Goal: Information Seeking & Learning: Check status

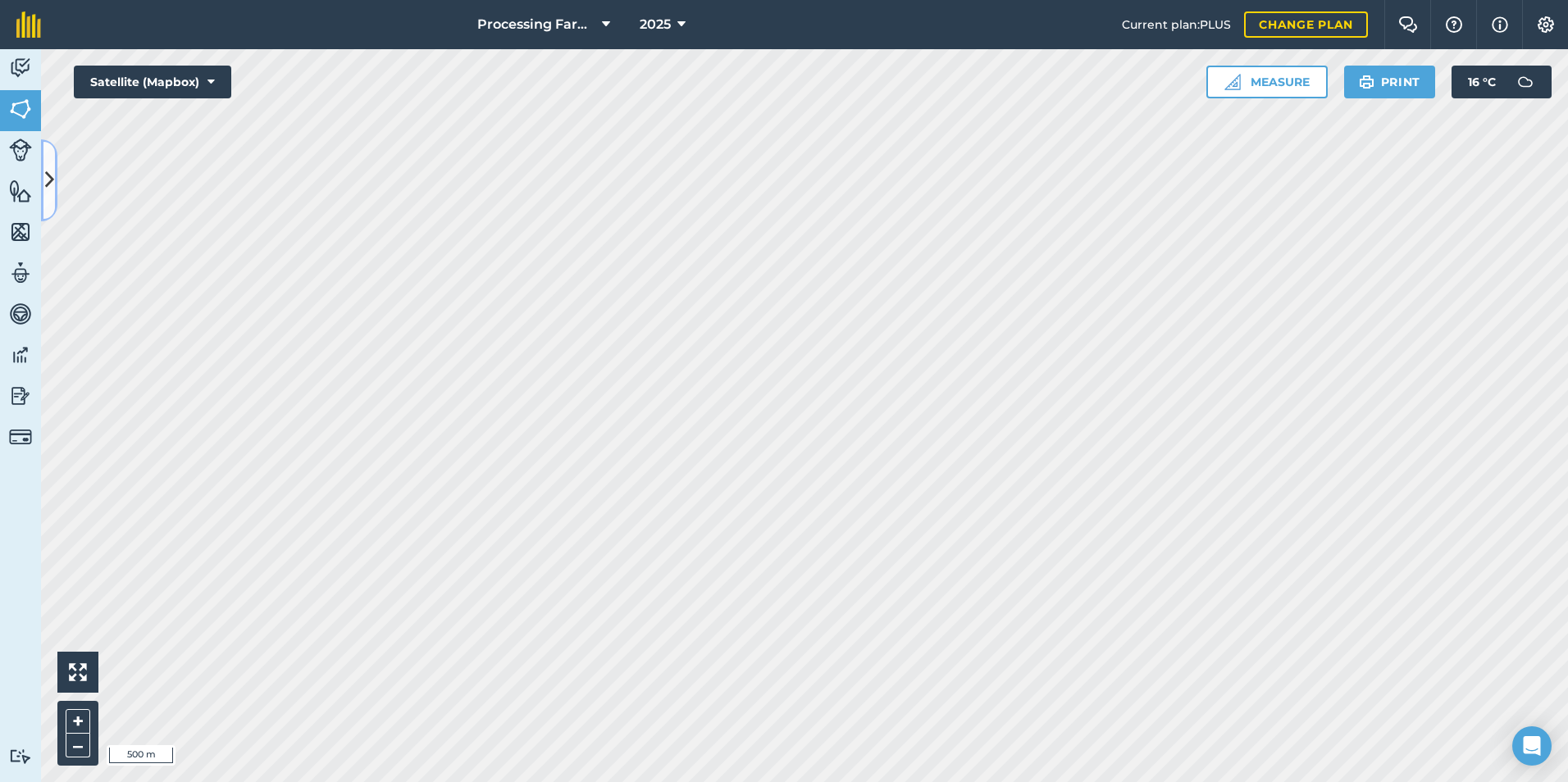
click at [48, 175] on icon at bounding box center [49, 180] width 9 height 28
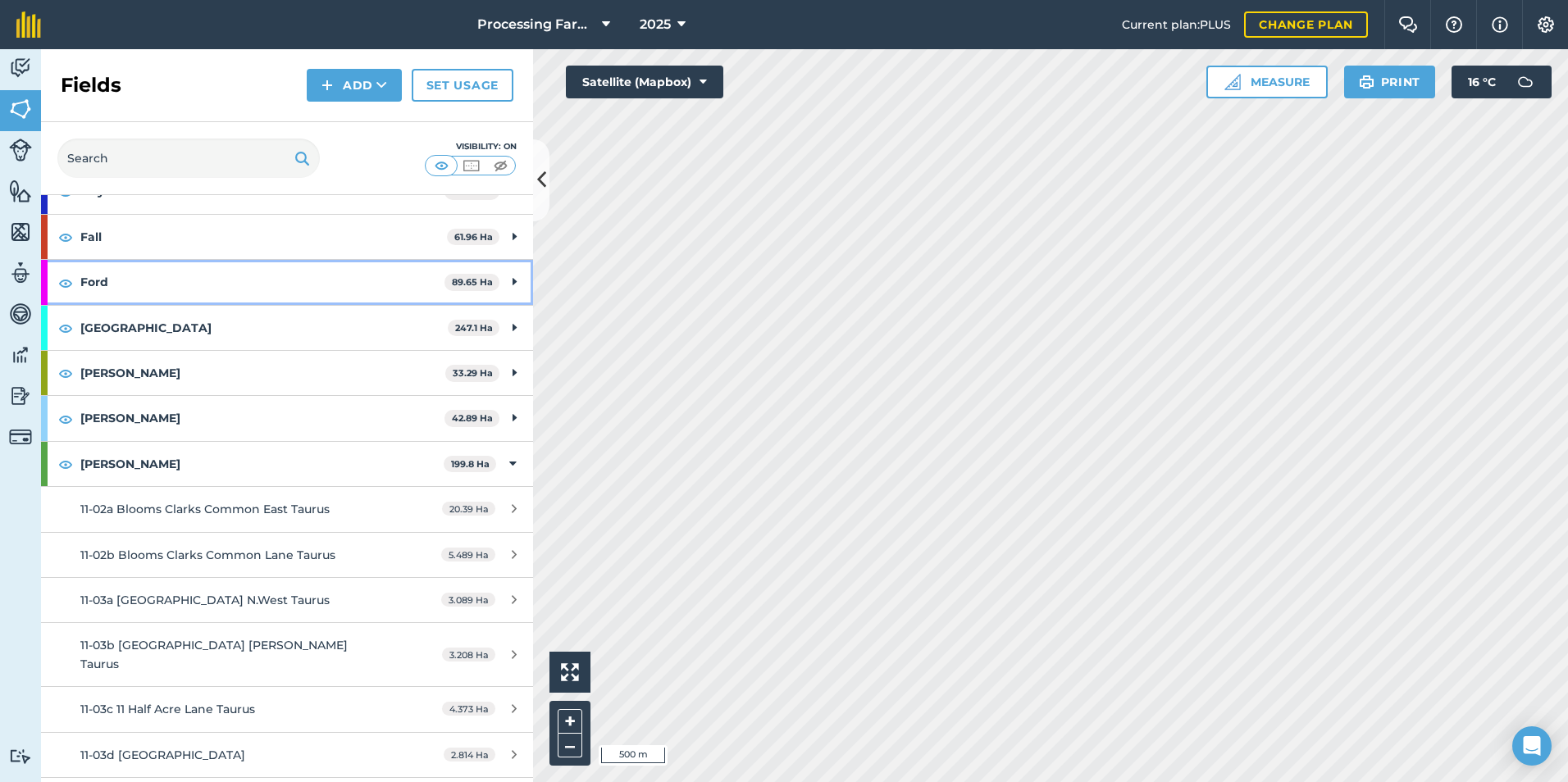
scroll to position [656, 0]
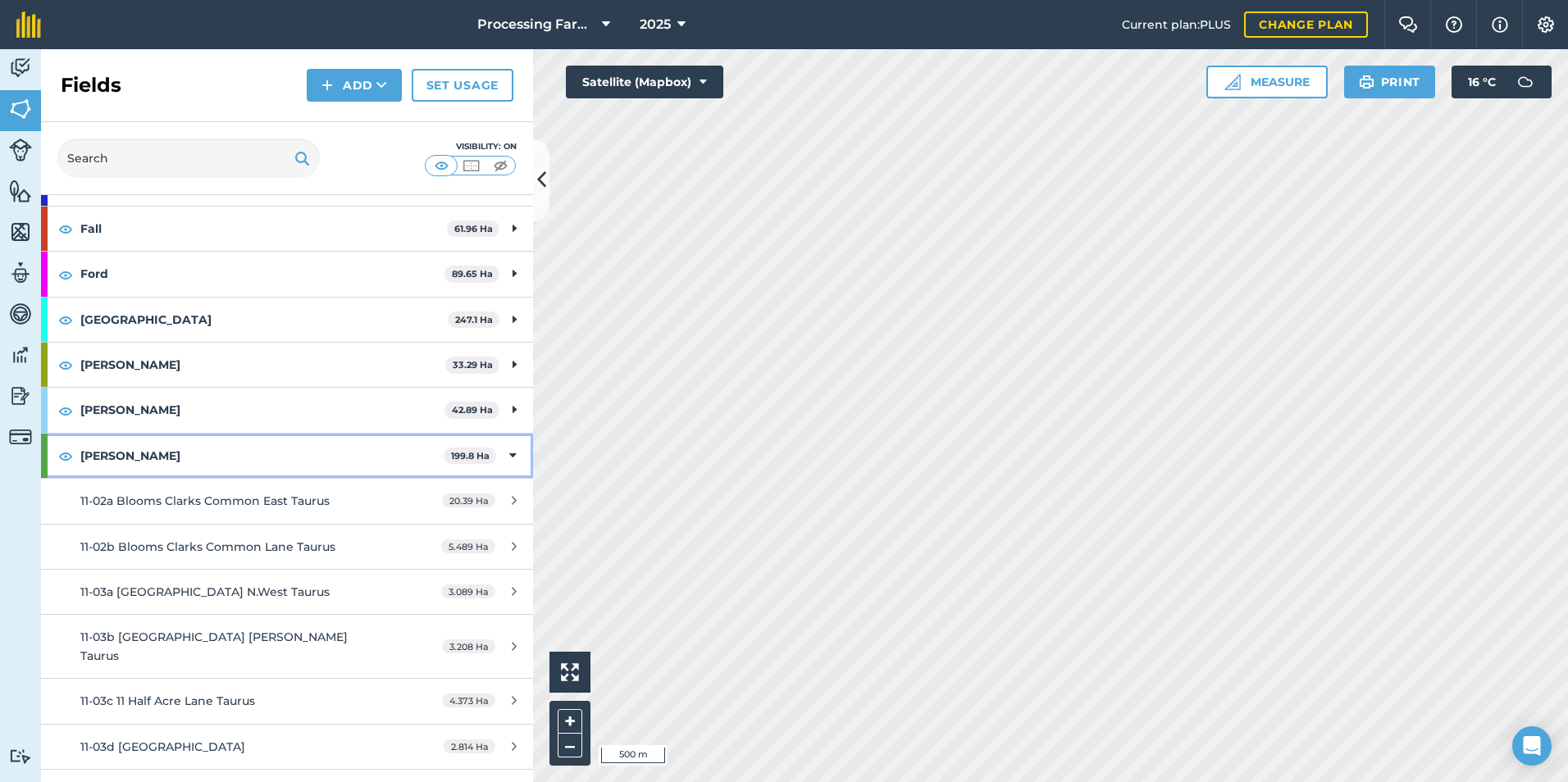
click at [43, 453] on div at bounding box center [44, 456] width 7 height 44
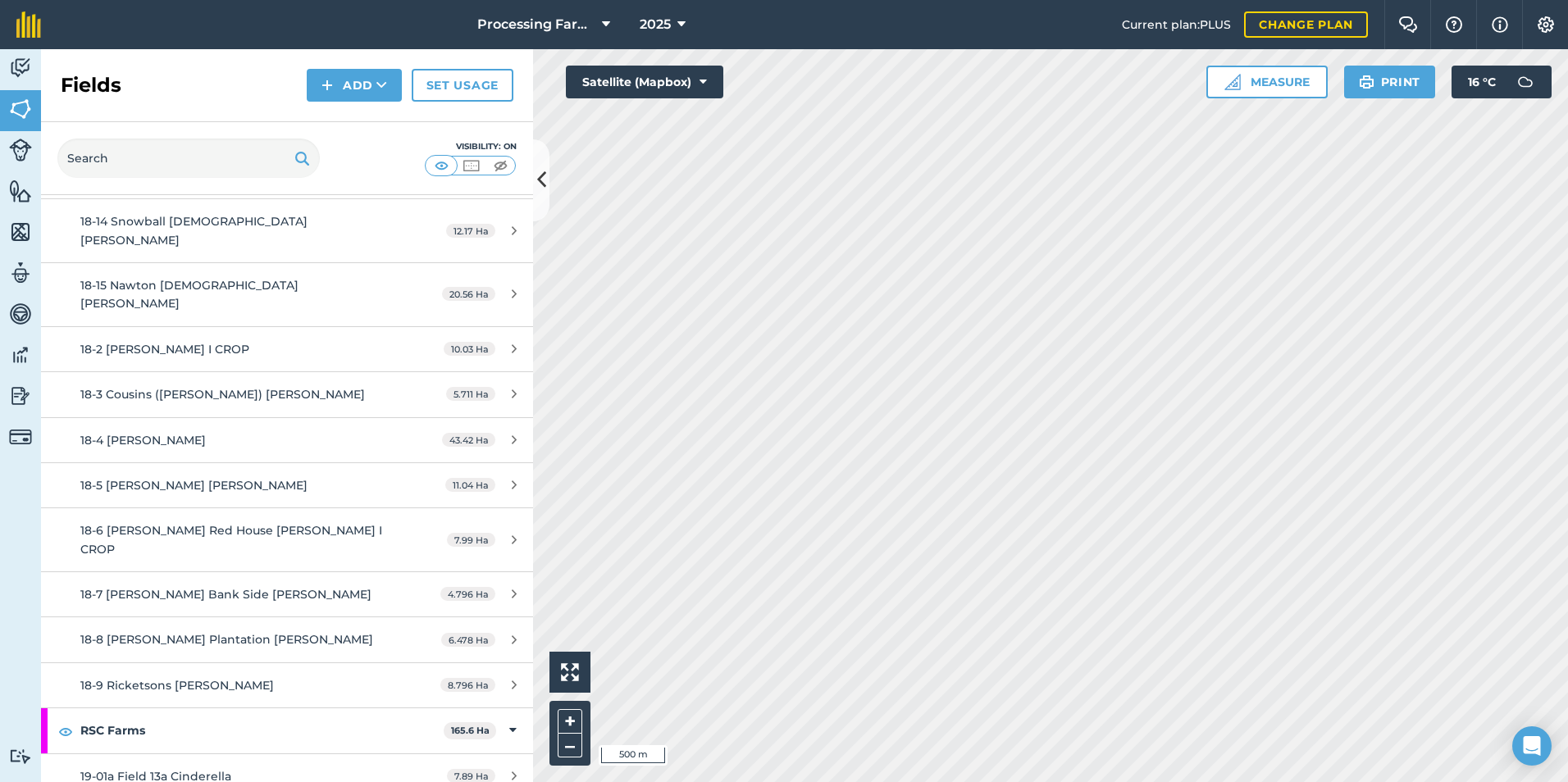
scroll to position [1886, 0]
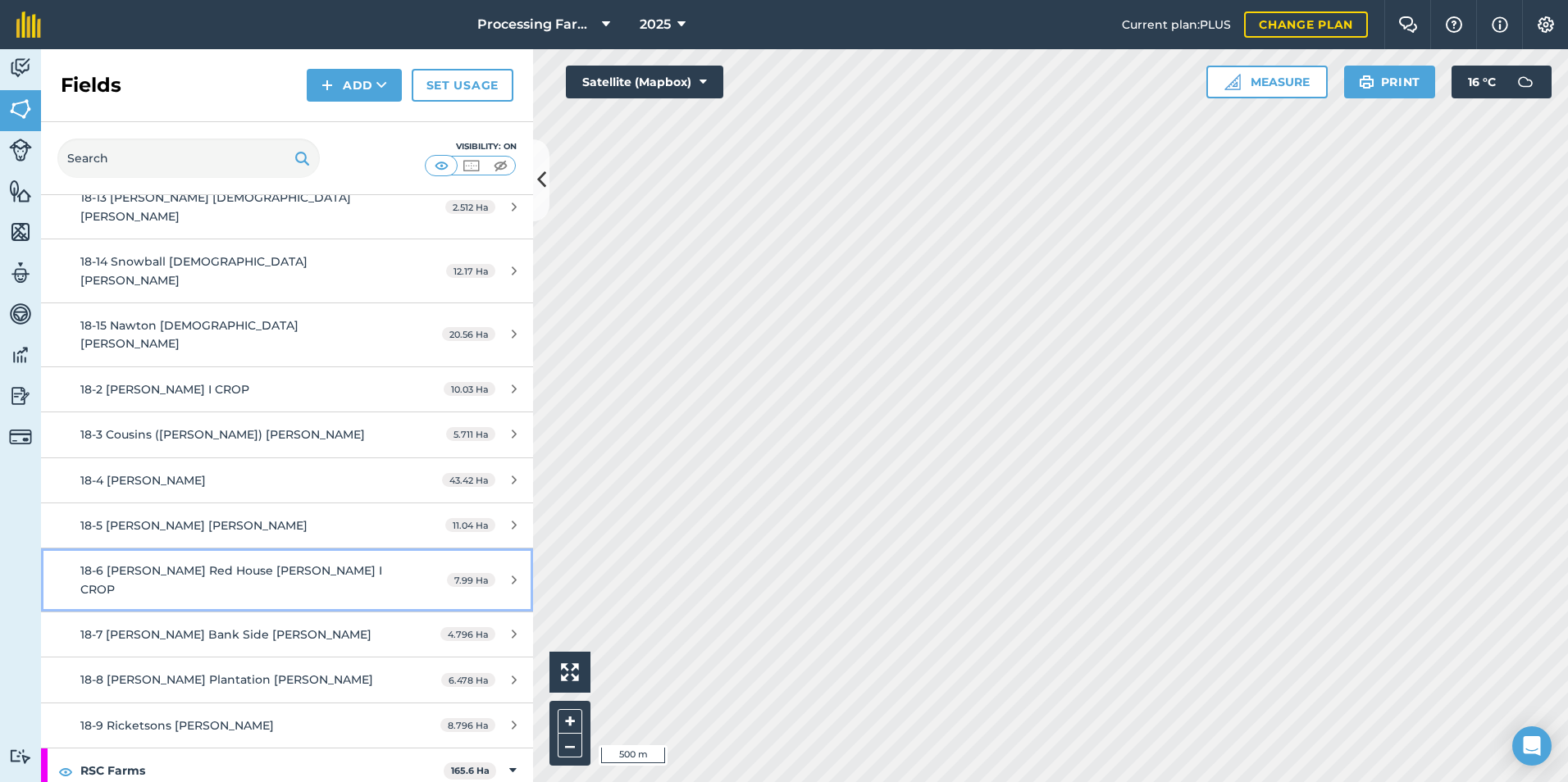
click at [144, 564] on span "18-6 [PERSON_NAME] Red House [PERSON_NAME] I CROP" at bounding box center [231, 580] width 301 height 32
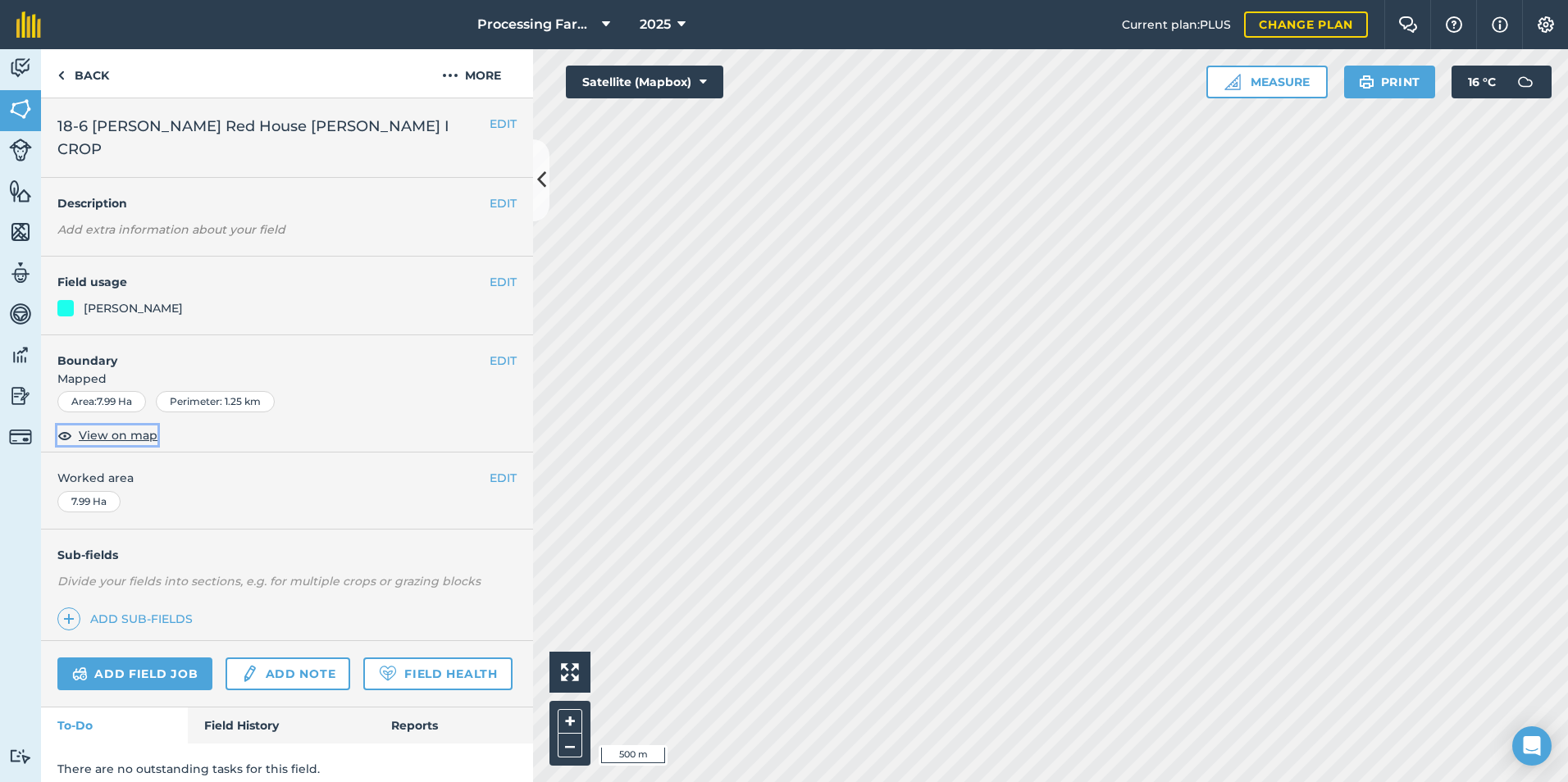
click at [102, 426] on span "View on map" at bounding box center [118, 436] width 79 height 18
click at [59, 79] on img at bounding box center [61, 76] width 7 height 20
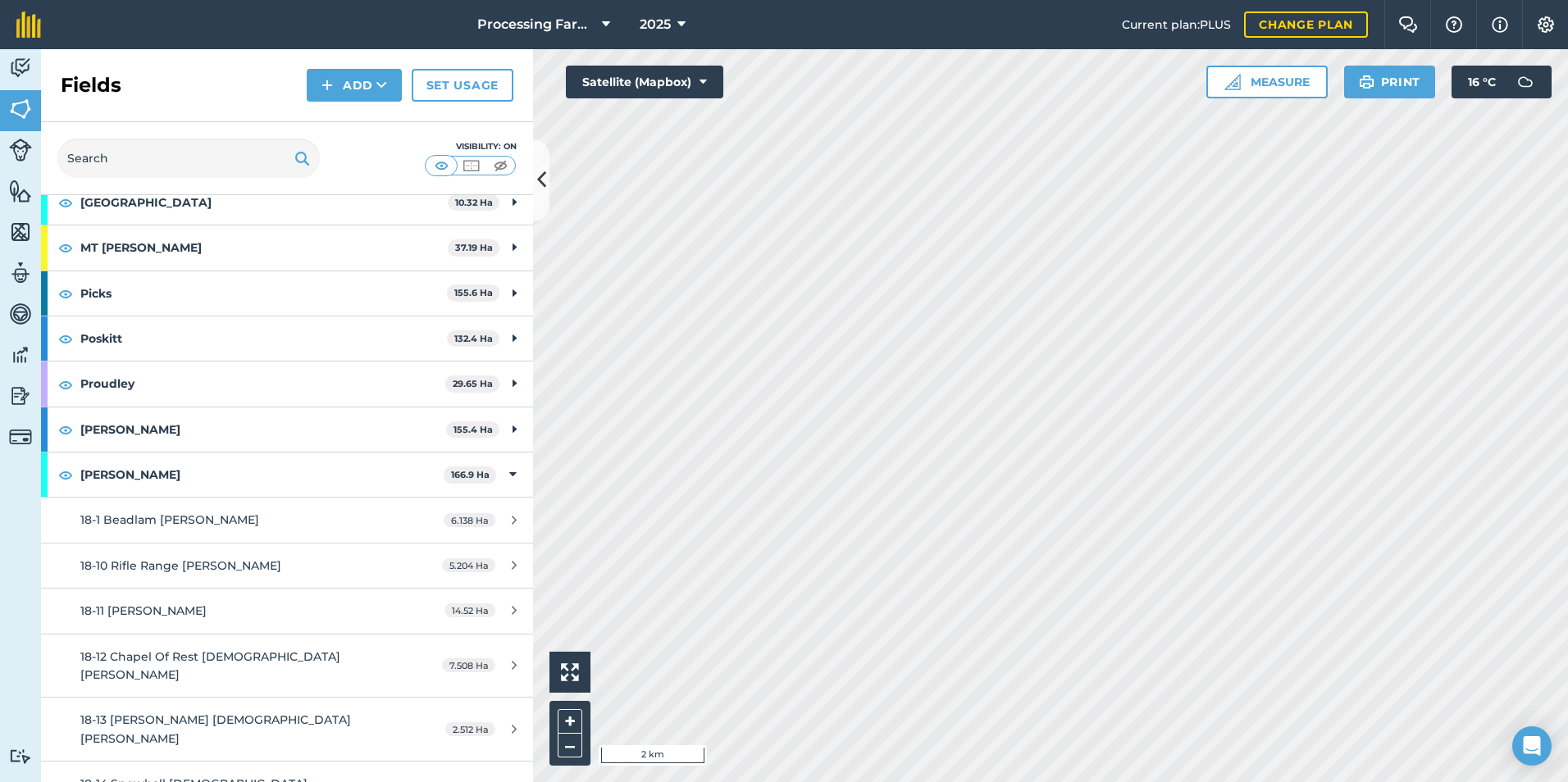
scroll to position [1558, 0]
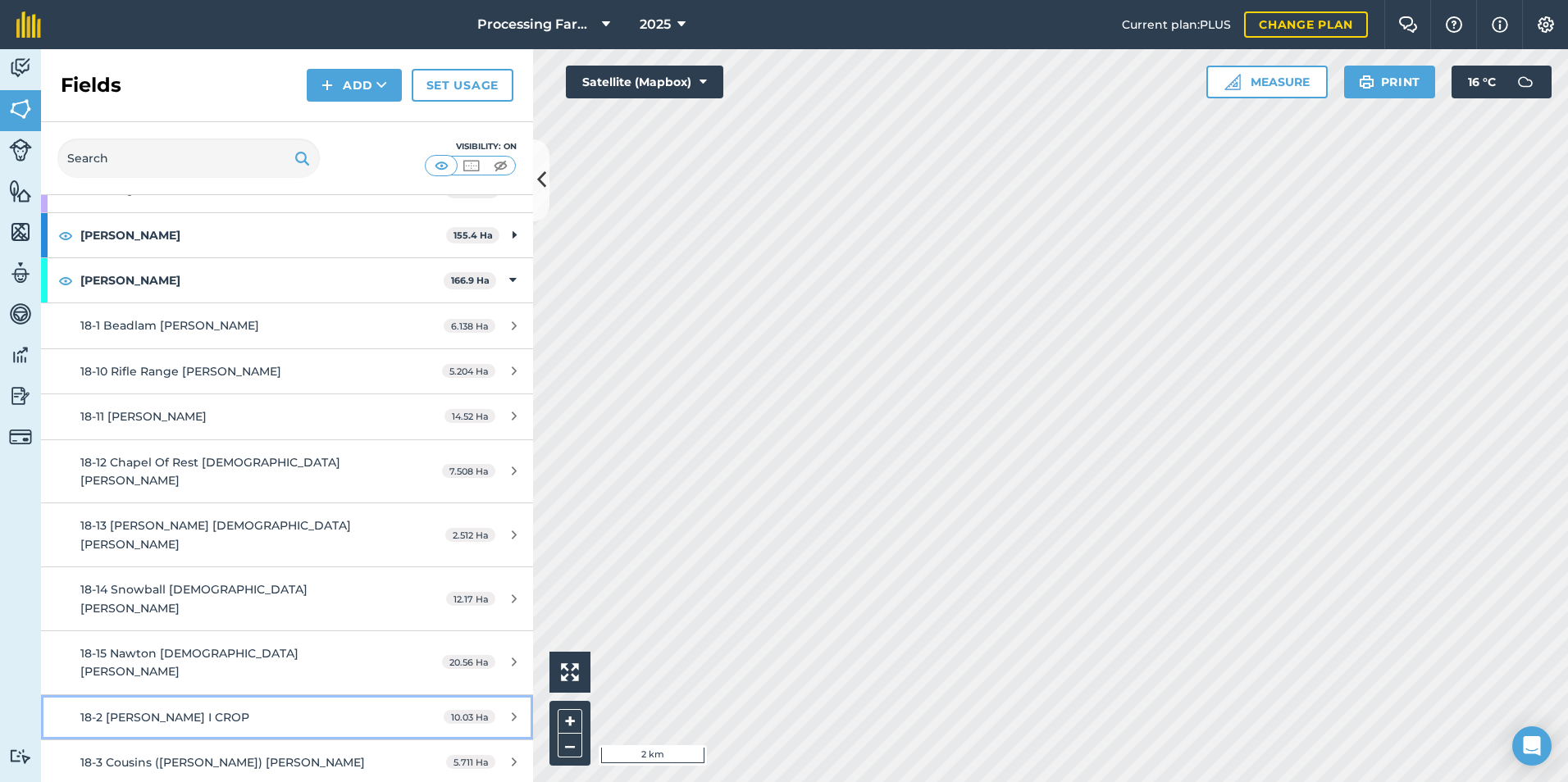
click at [148, 710] on span "18-2 [PERSON_NAME] I CROP" at bounding box center [165, 718] width 169 height 15
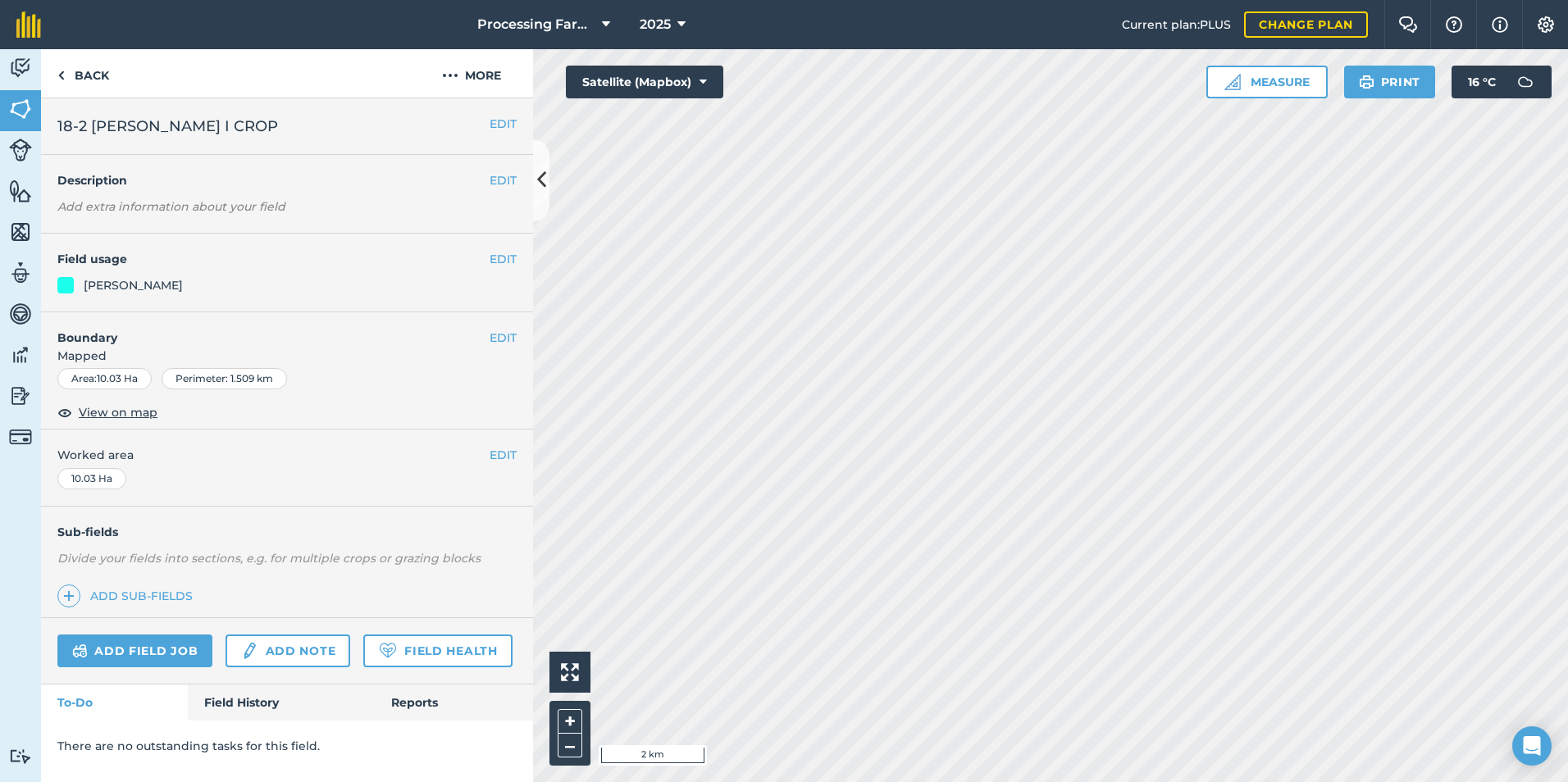
click at [148, 644] on link "Add field job" at bounding box center [135, 650] width 155 height 32
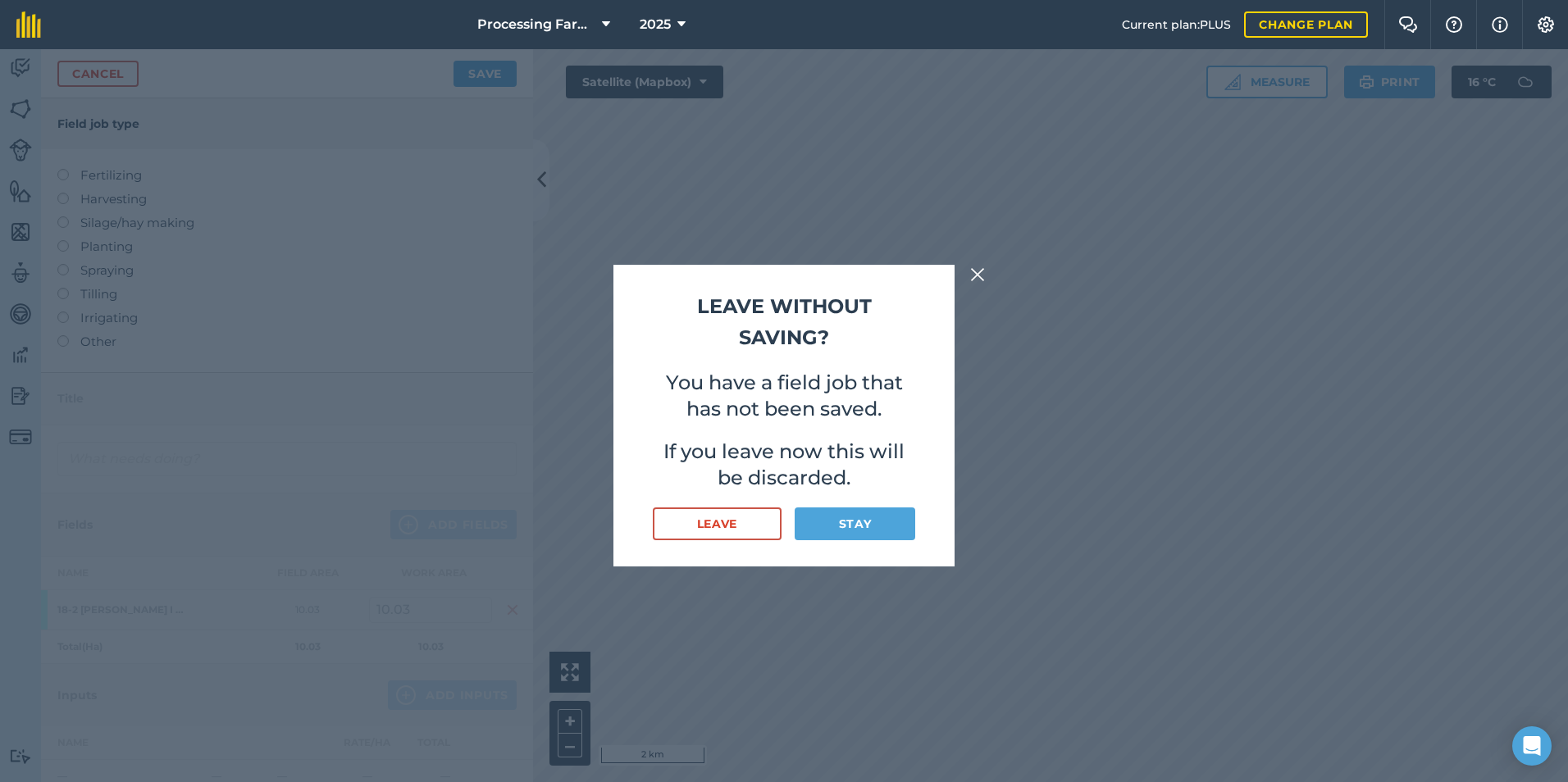
click at [979, 268] on img at bounding box center [978, 275] width 15 height 20
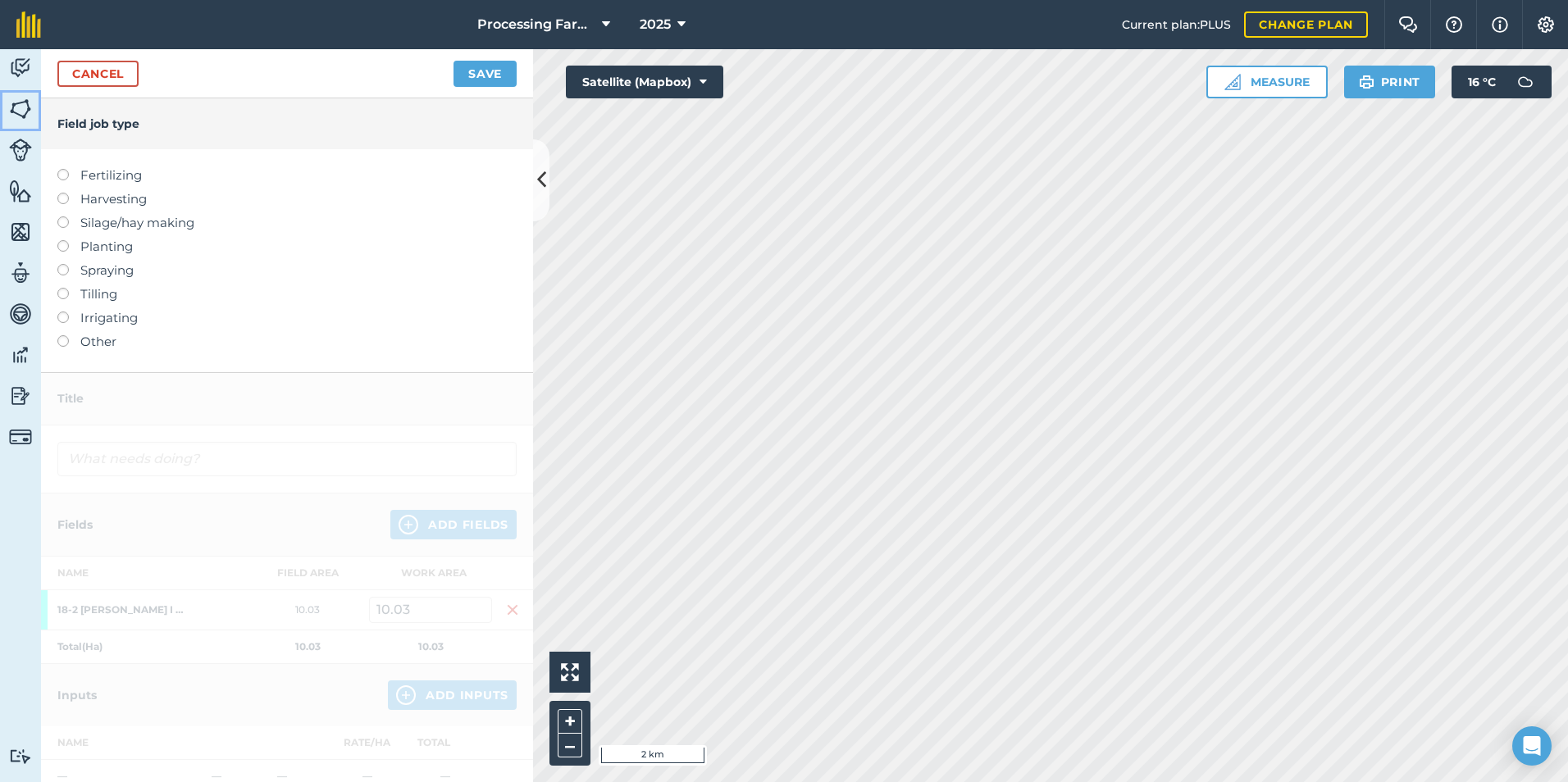
click at [14, 106] on img at bounding box center [21, 109] width 23 height 25
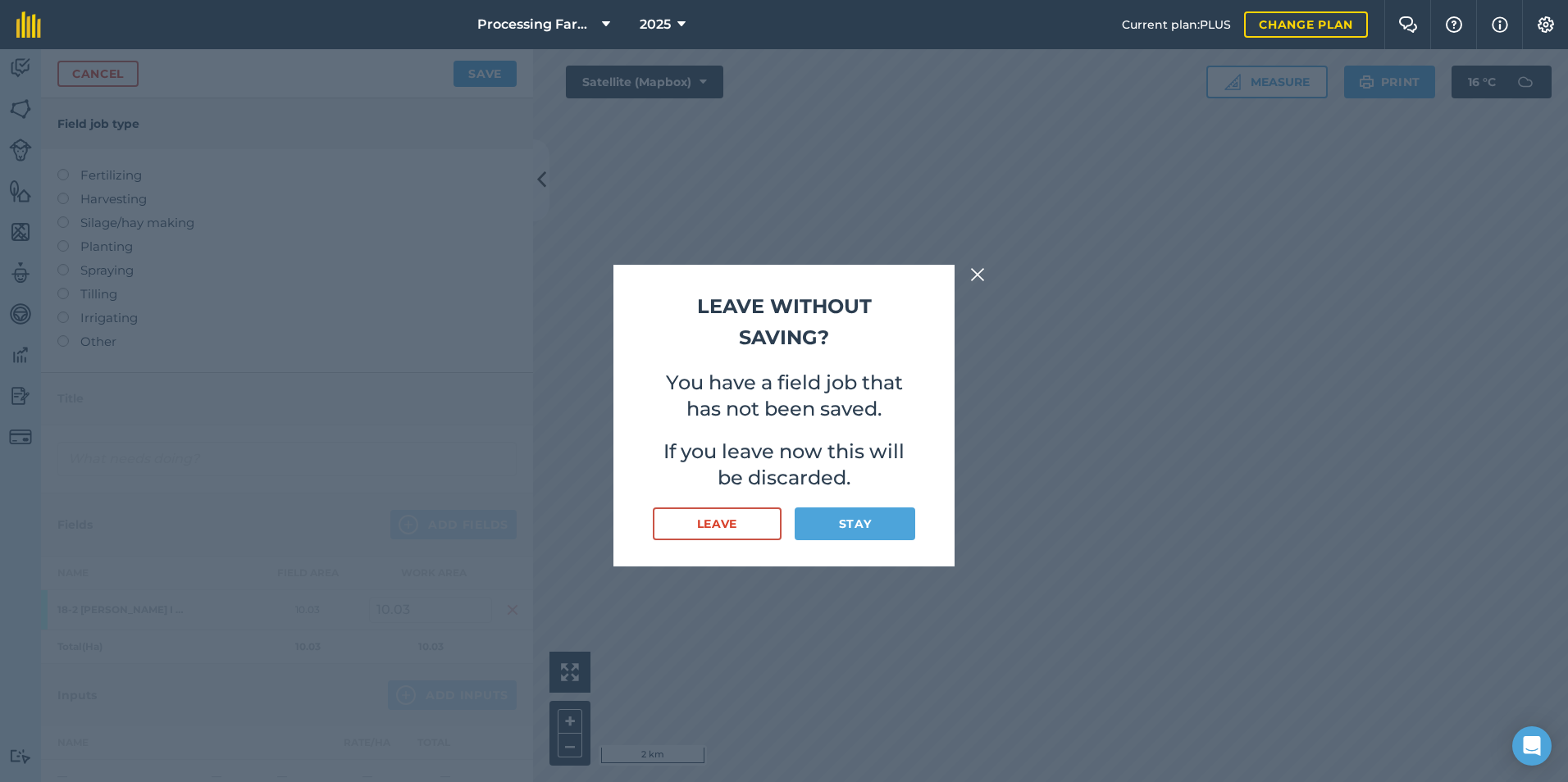
click at [981, 270] on img at bounding box center [978, 275] width 15 height 20
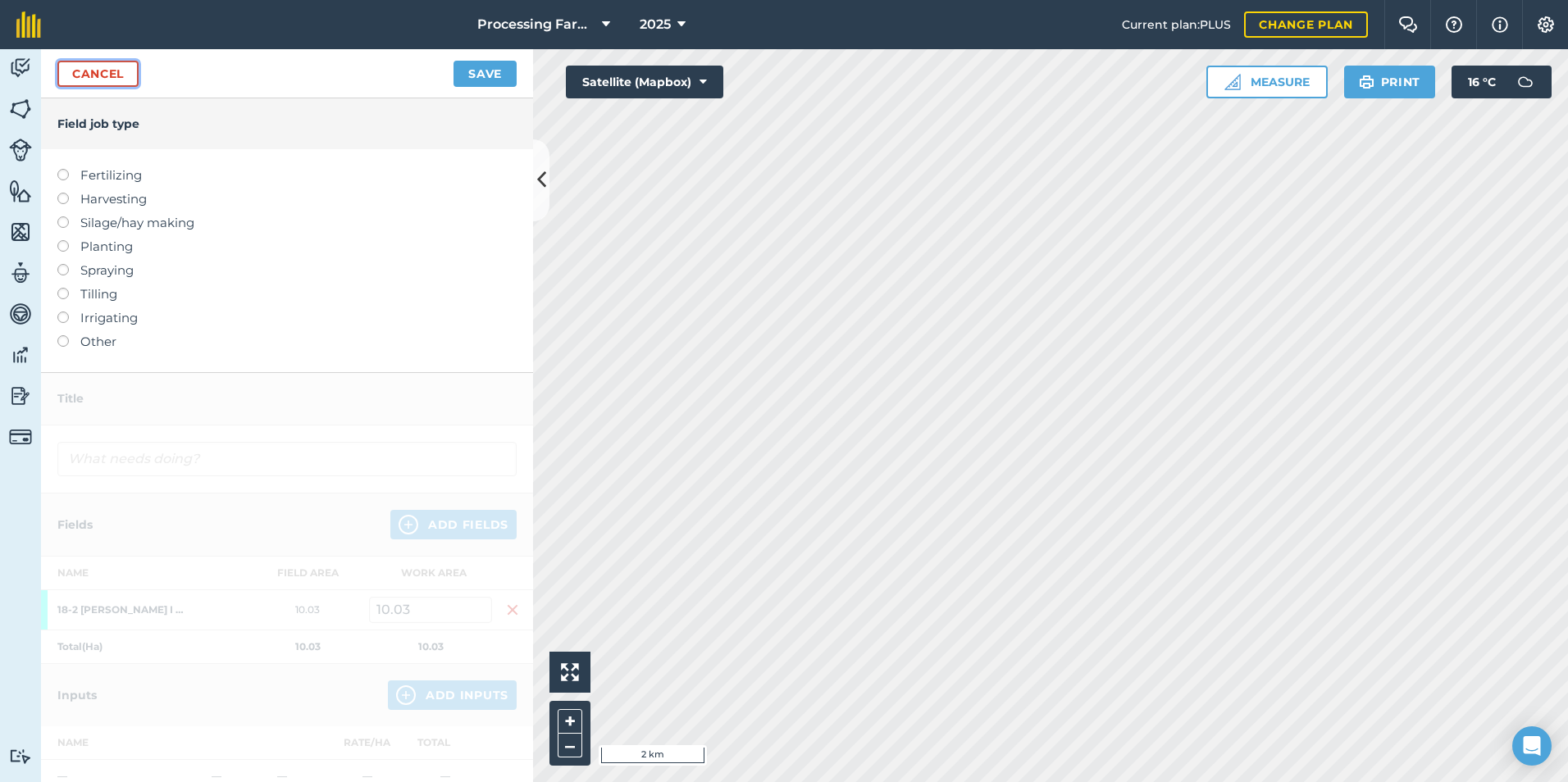
click at [98, 76] on link "Cancel" at bounding box center [97, 74] width 81 height 27
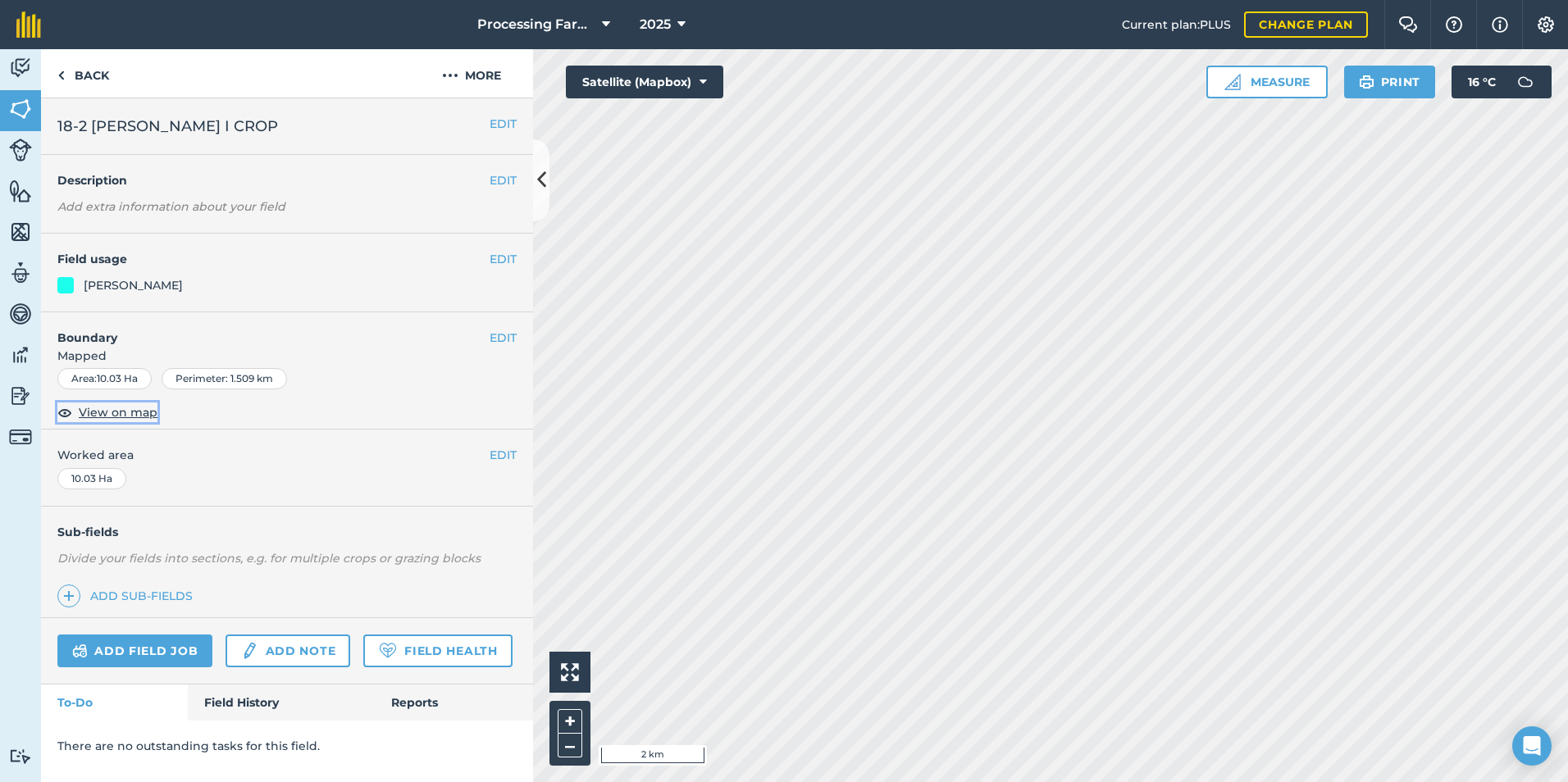
click at [102, 418] on span "View on map" at bounding box center [118, 412] width 79 height 18
click at [270, 701] on link "Field History" at bounding box center [281, 702] width 187 height 36
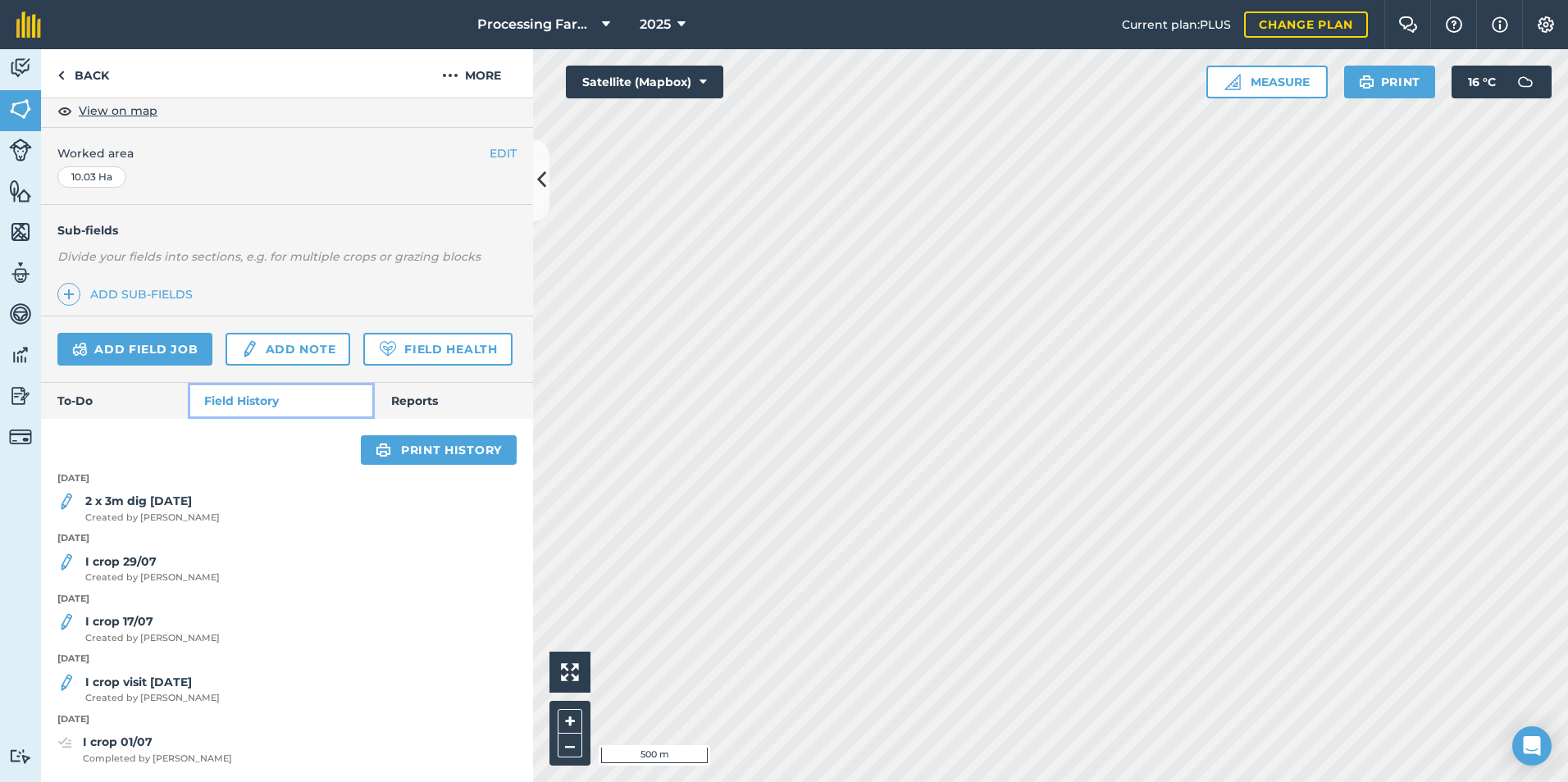
scroll to position [348, 0]
click at [132, 506] on strong "2 x 3m dig [DATE]" at bounding box center [138, 501] width 107 height 15
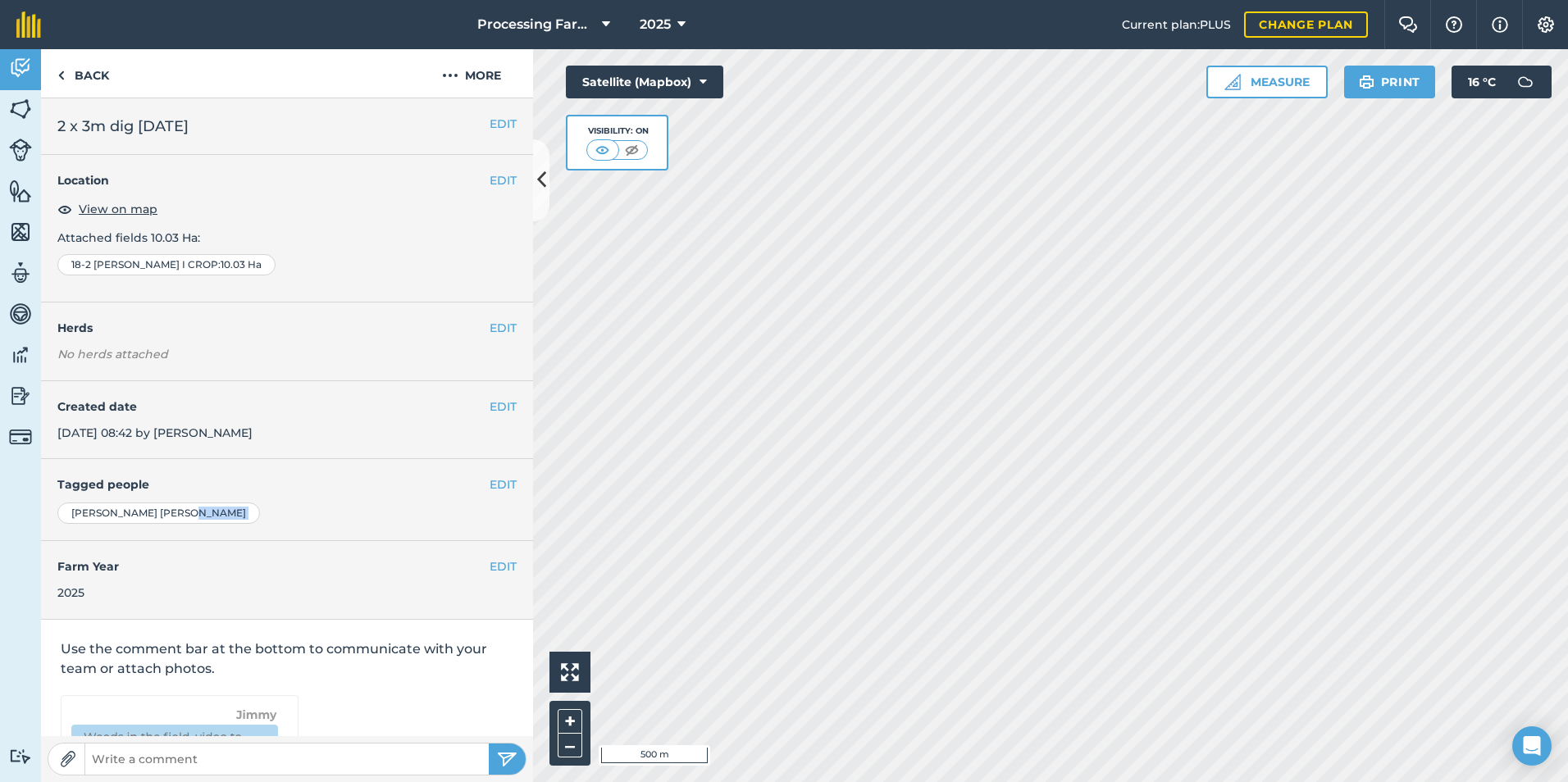
click at [132, 506] on div "[PERSON_NAME]" at bounding box center [158, 514] width 202 height 22
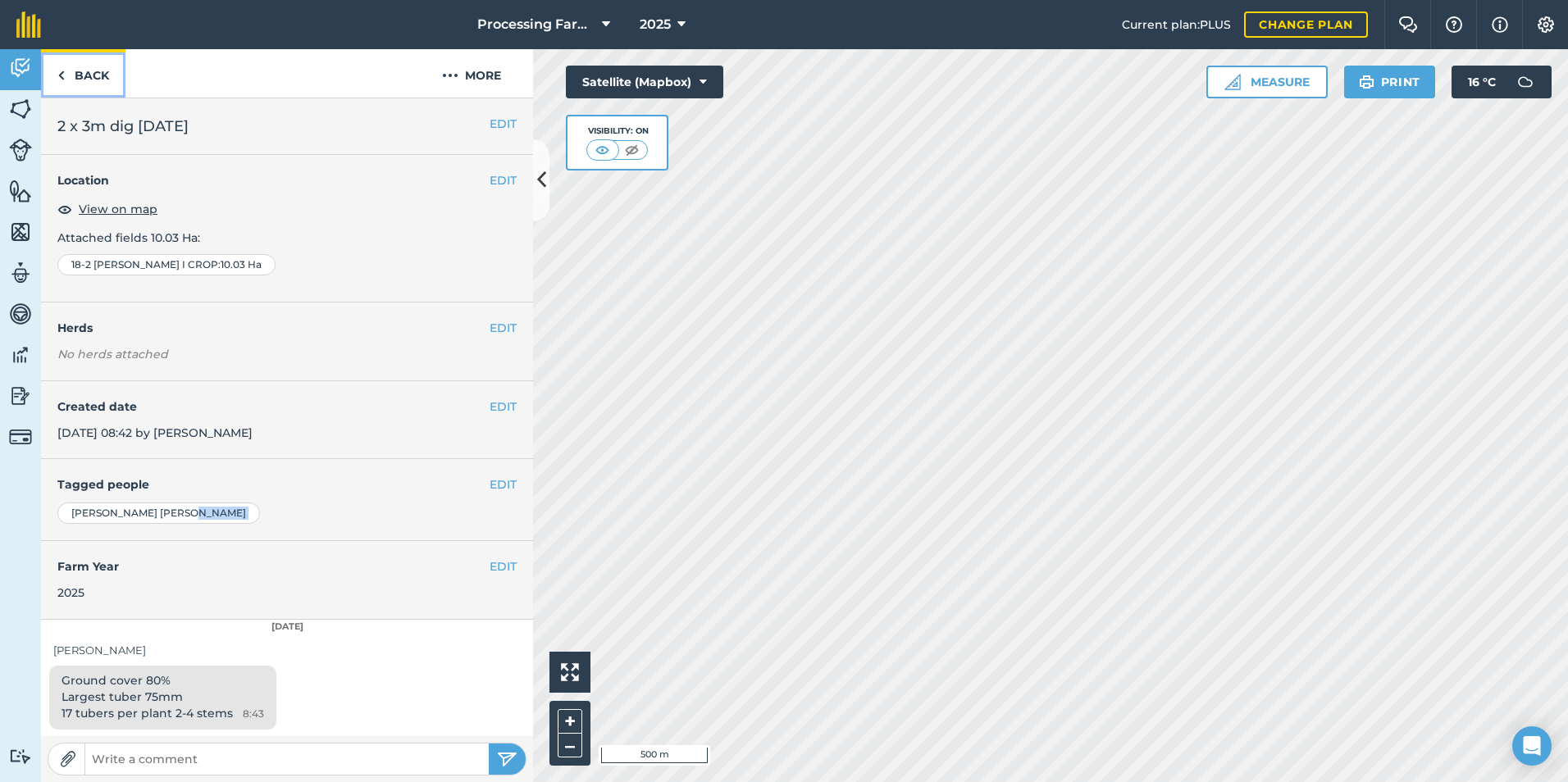
click at [57, 82] on link "Back" at bounding box center [82, 73] width 84 height 48
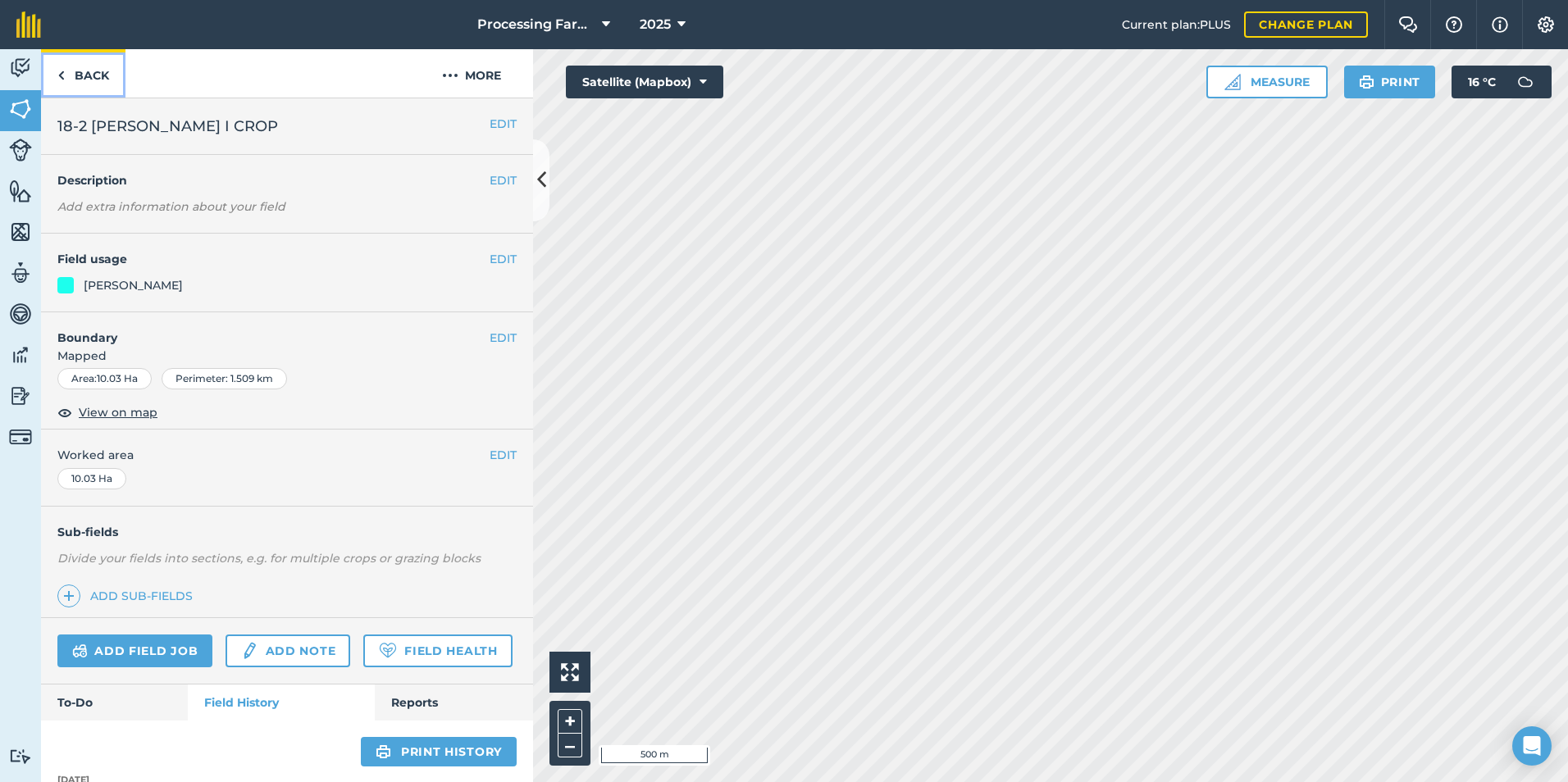
click at [63, 82] on img at bounding box center [61, 76] width 7 height 20
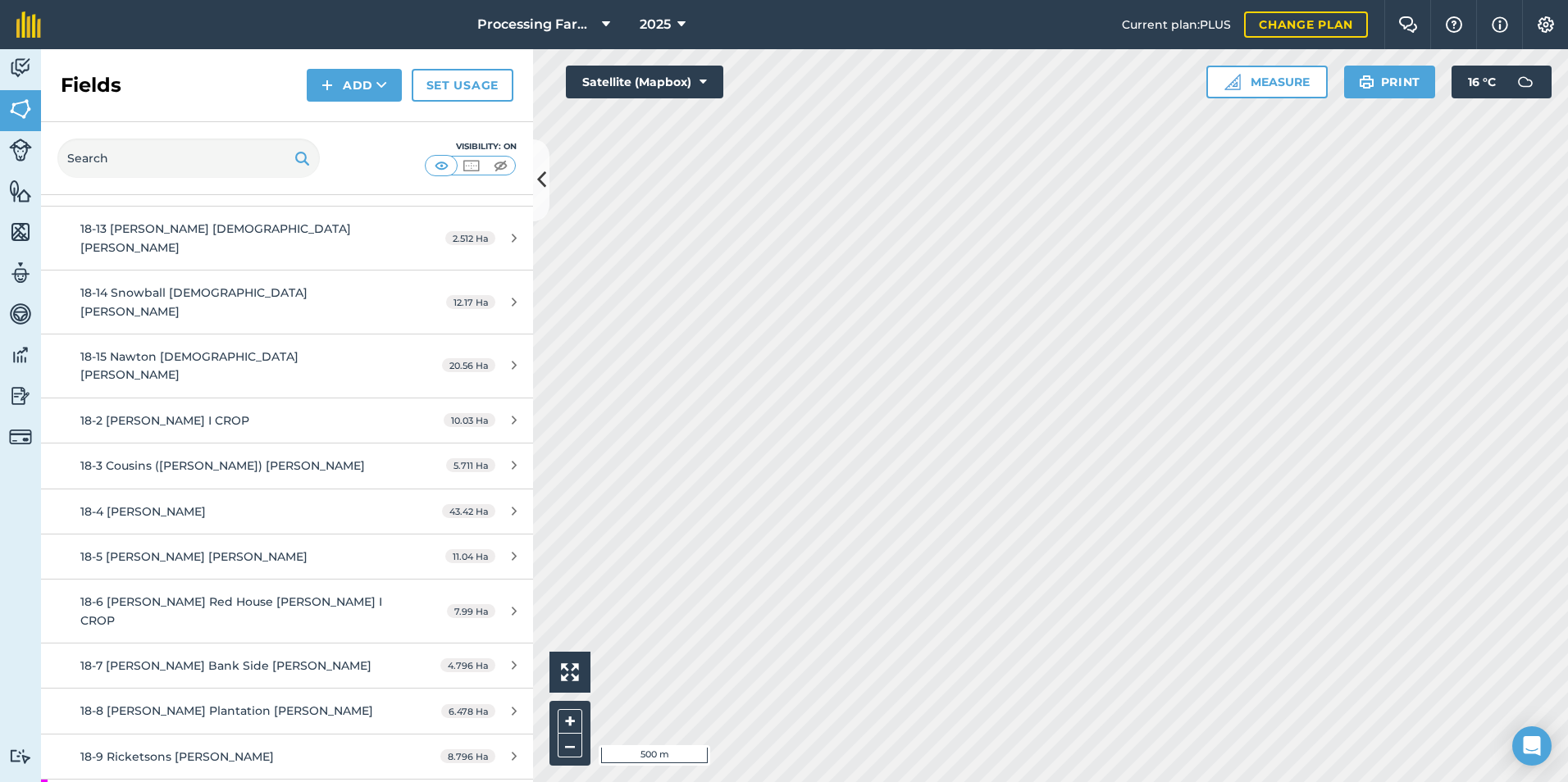
scroll to position [1886, 0]
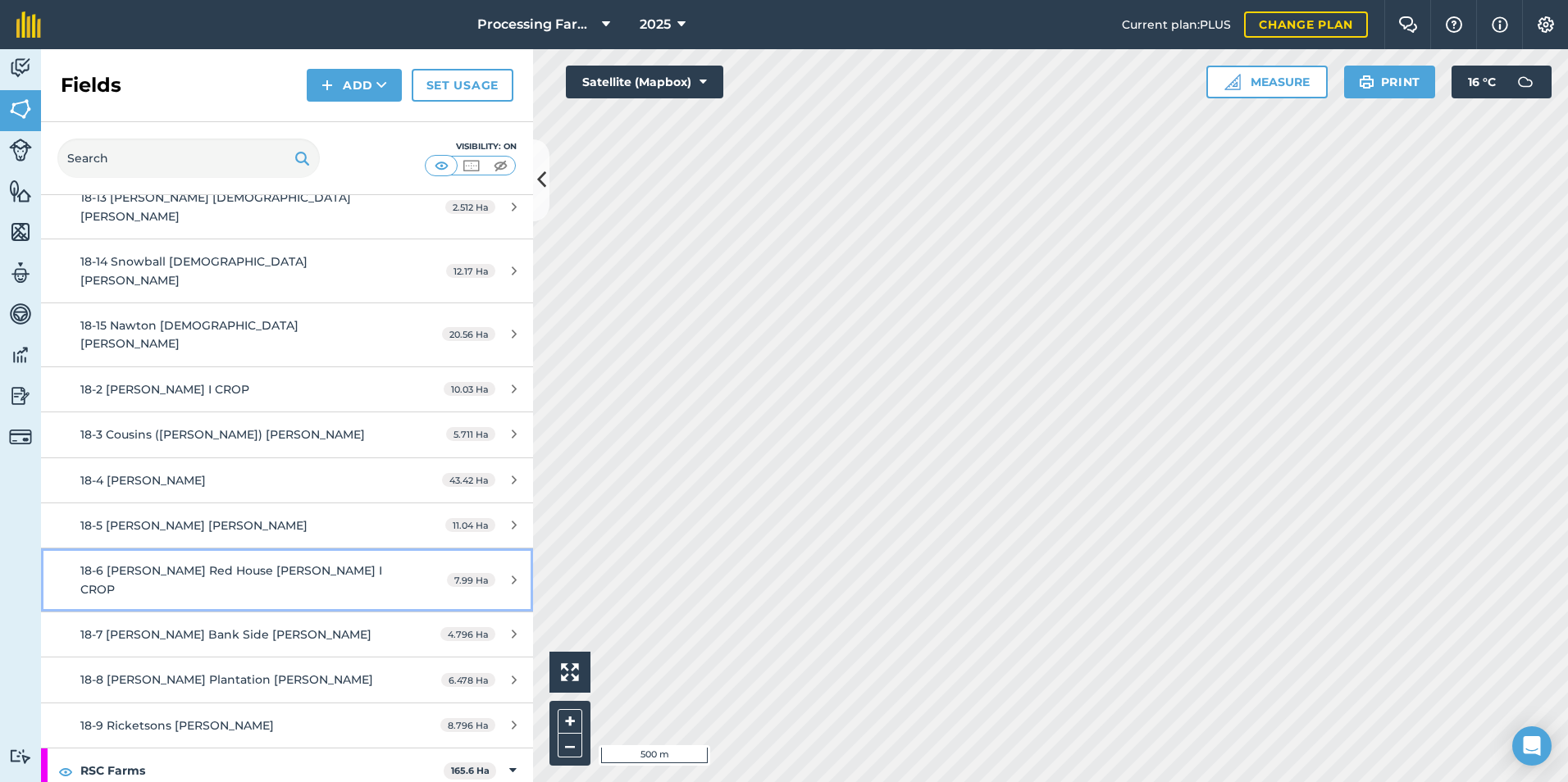
click at [178, 562] on div "18-6 [PERSON_NAME] Red House [PERSON_NAME] I CROP" at bounding box center [235, 580] width 308 height 37
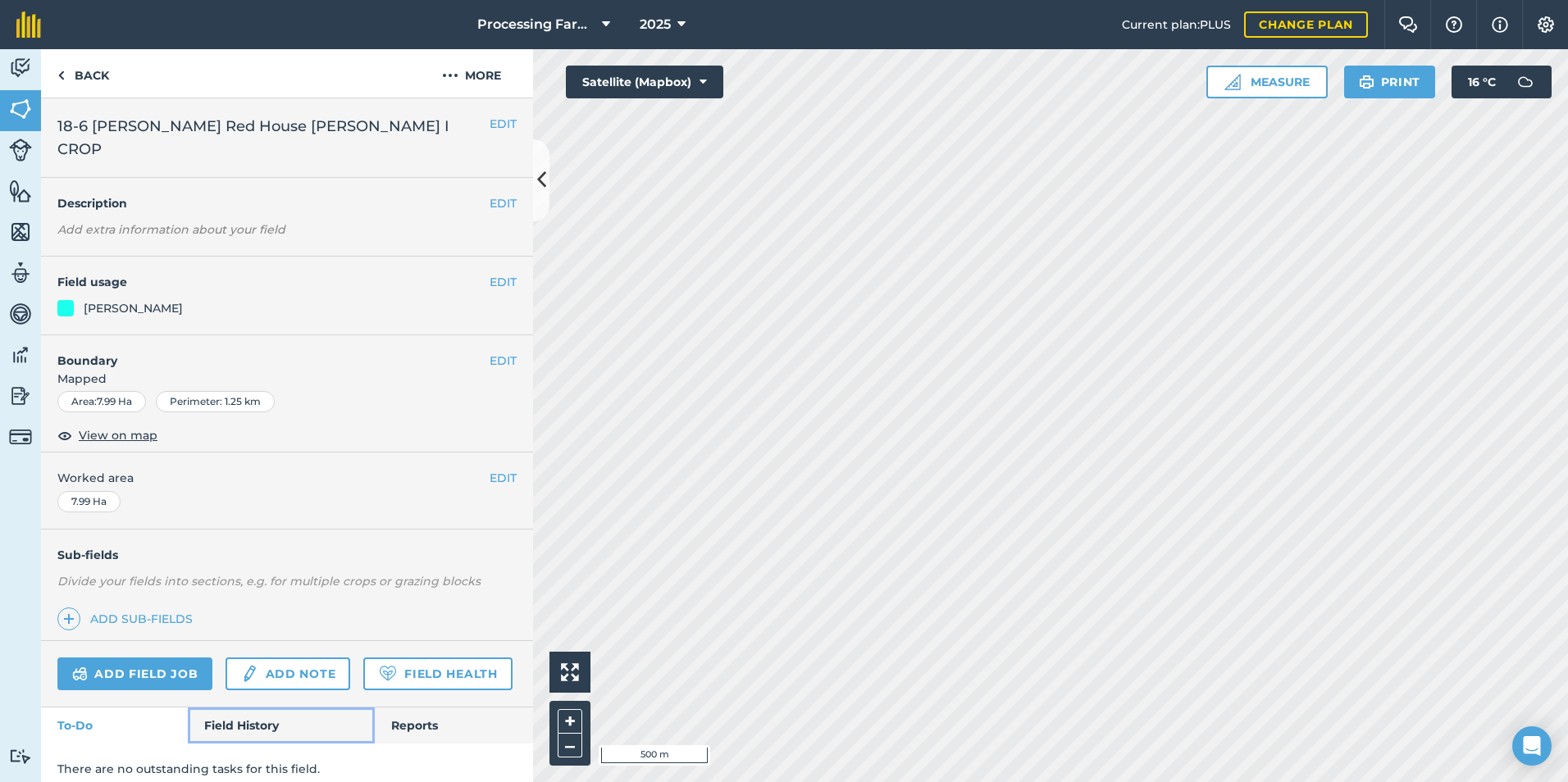
click at [243, 710] on link "Field History" at bounding box center [281, 725] width 187 height 36
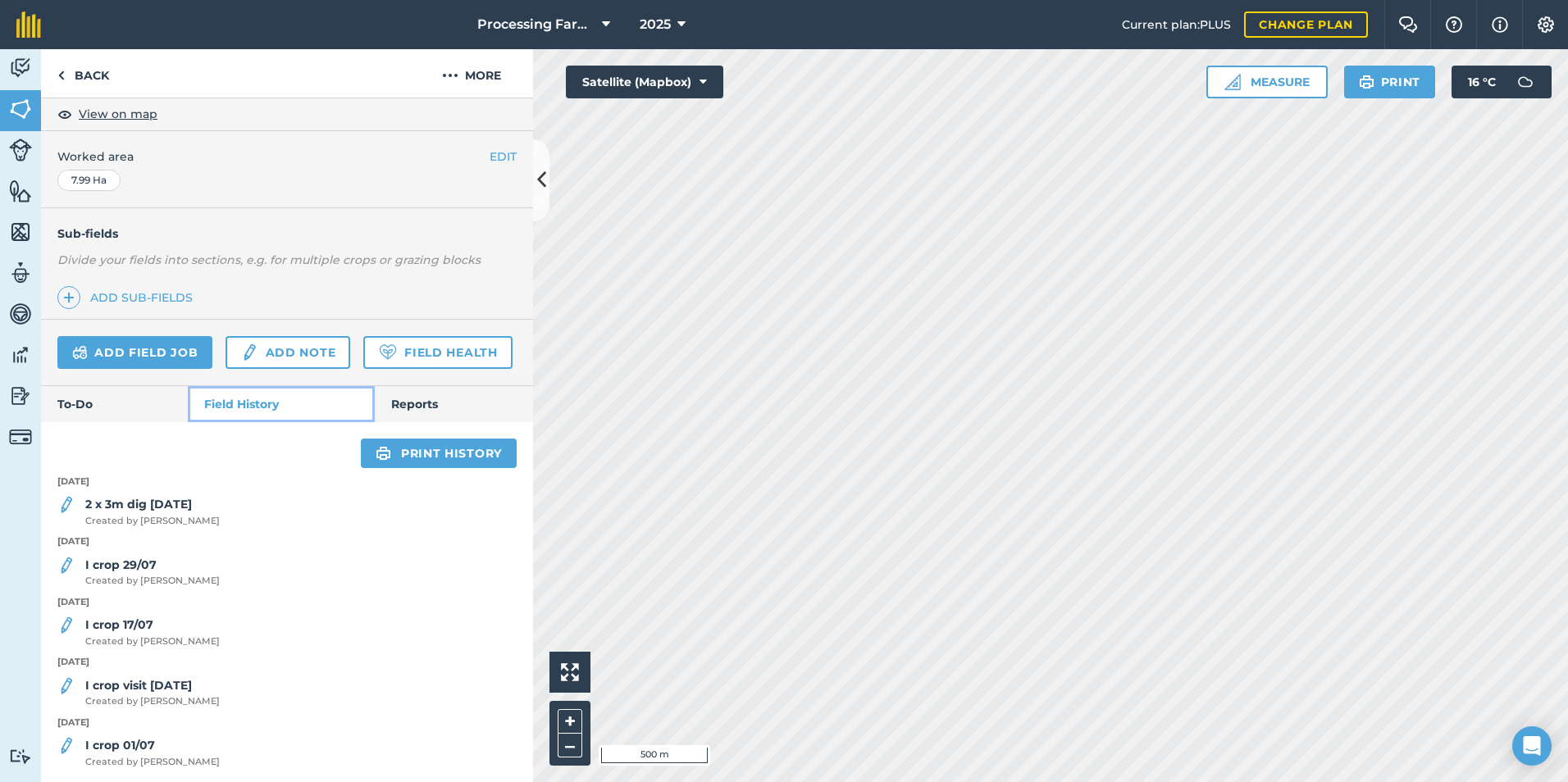
scroll to position [348, 0]
